Goal: Task Accomplishment & Management: Complete application form

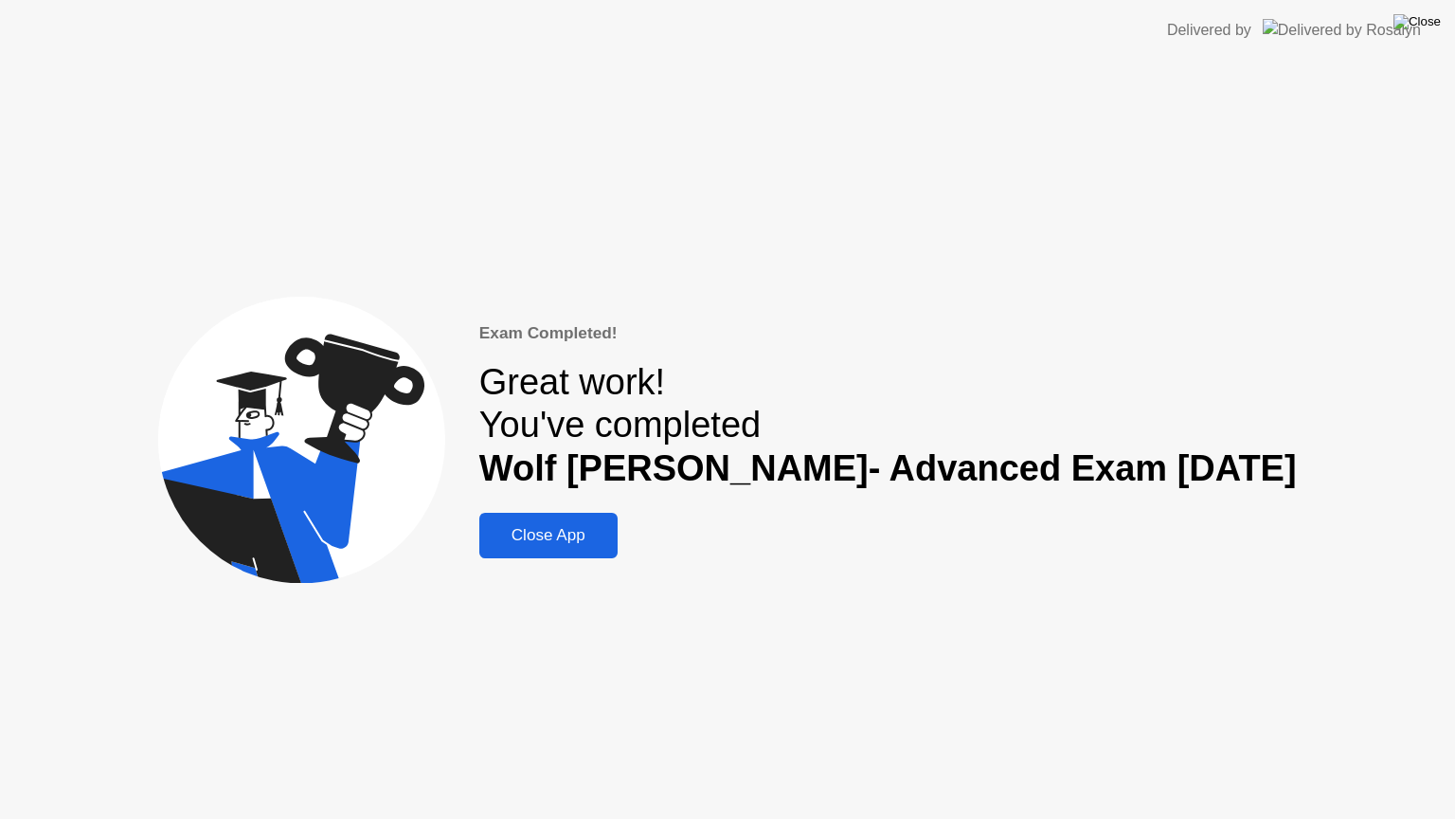
click at [1436, 26] on img at bounding box center [1417, 21] width 47 height 15
click at [1224, 818] on div at bounding box center [727, 819] width 1455 height 0
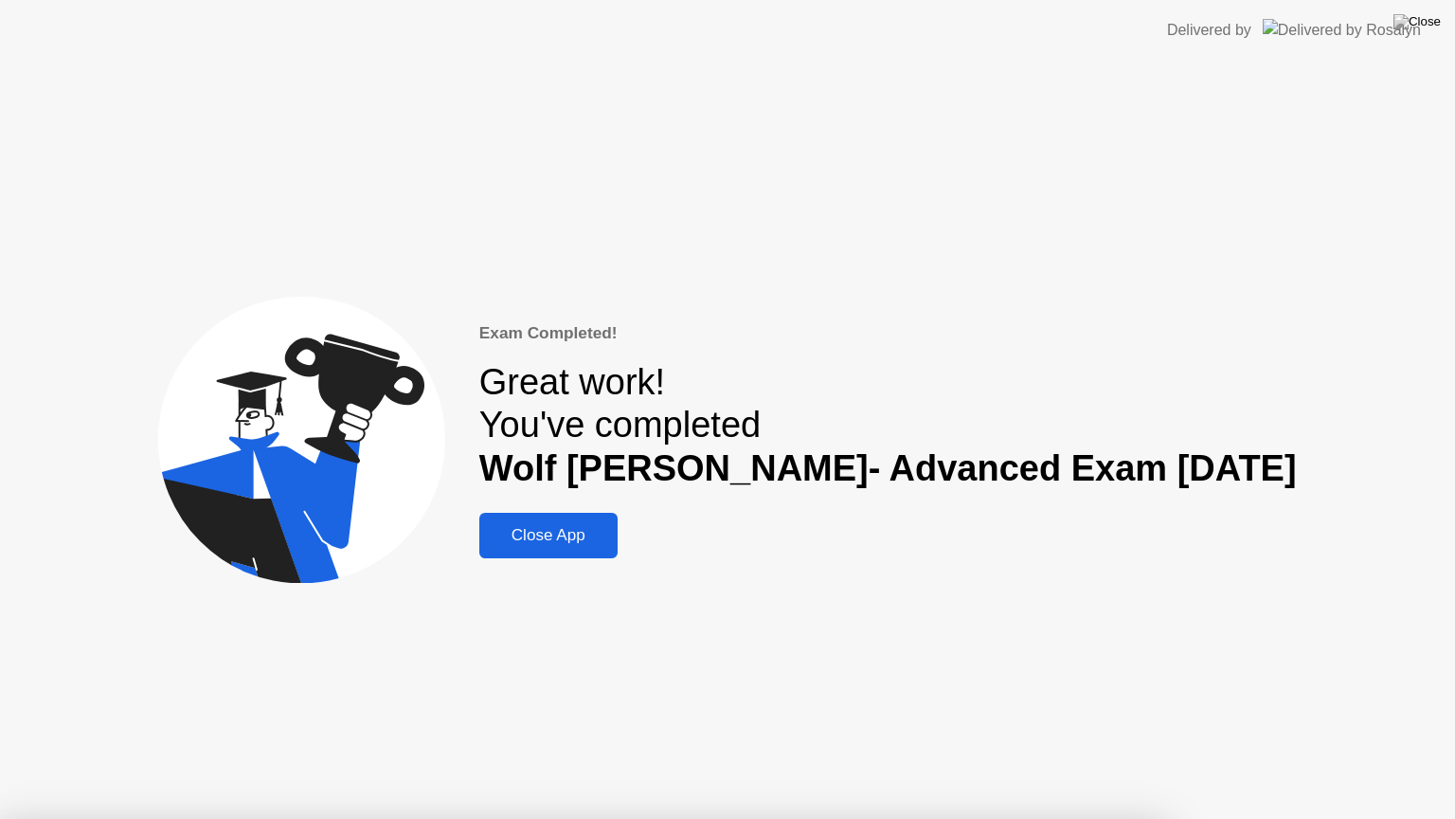
click at [585, 533] on div "Close App" at bounding box center [548, 535] width 127 height 19
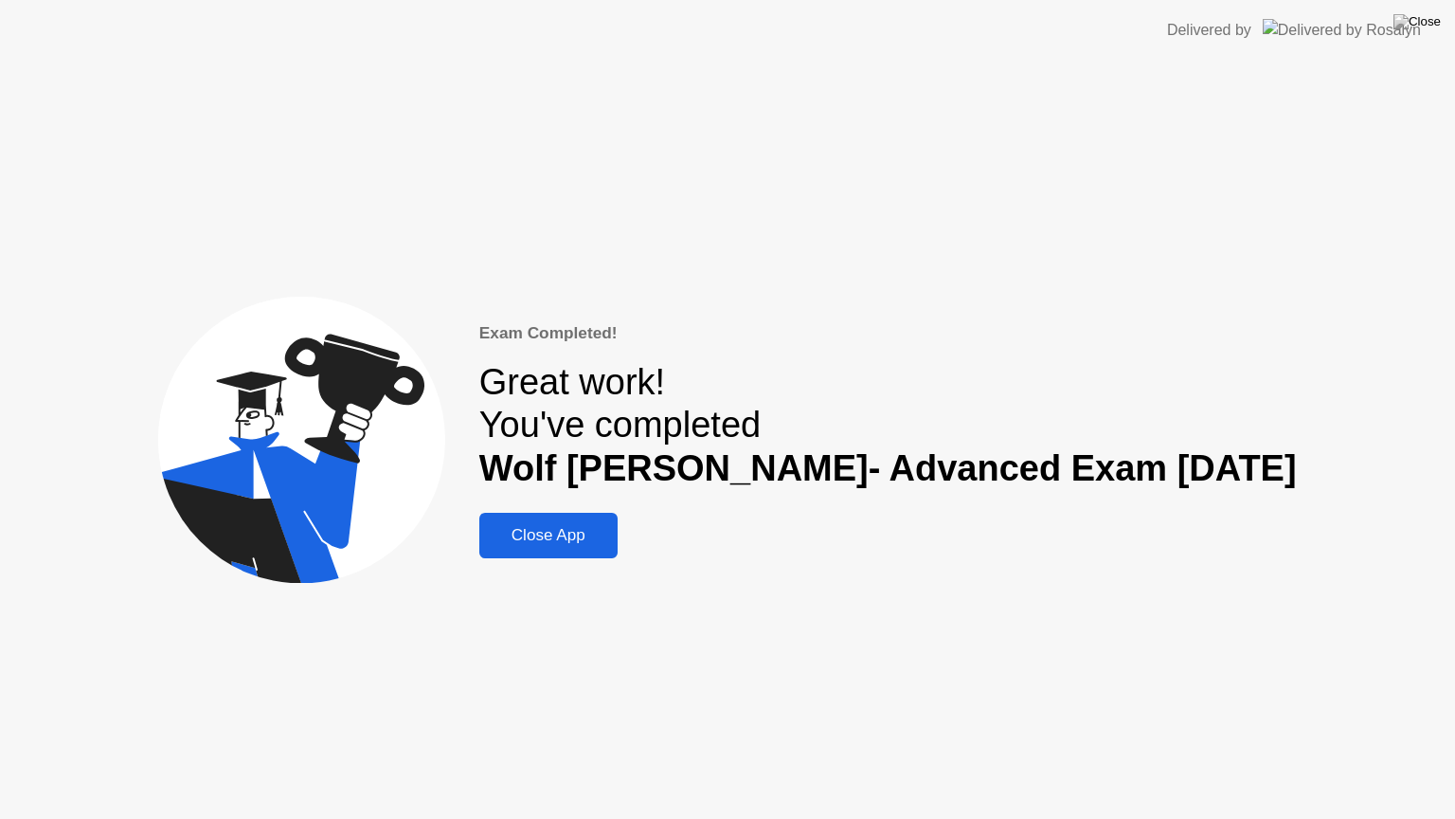
click at [585, 533] on div "Close App" at bounding box center [548, 535] width 127 height 19
click at [588, 539] on div "Close App" at bounding box center [548, 535] width 127 height 19
click at [1437, 23] on img at bounding box center [1417, 21] width 47 height 15
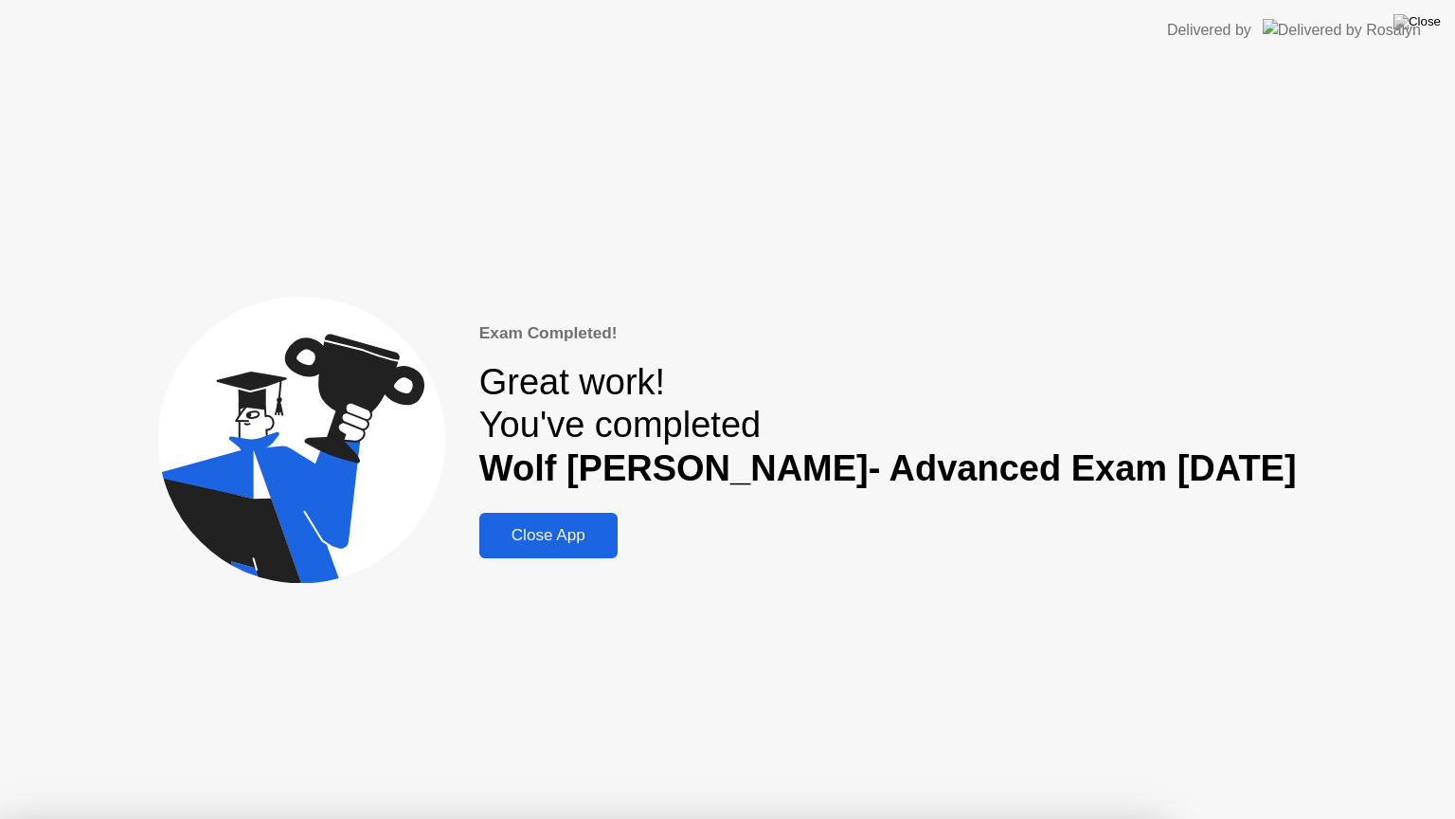
click at [209, 818] on div at bounding box center [727, 819] width 1455 height 0
